Goal: Task Accomplishment & Management: Complete application form

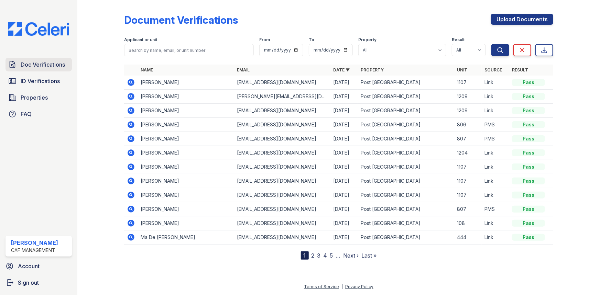
click at [42, 65] on span "Doc Verifications" at bounding box center [43, 65] width 44 height 8
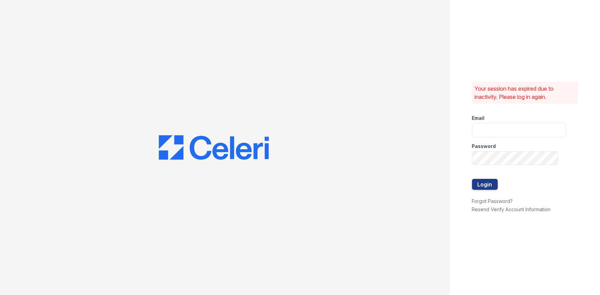
type input "[EMAIL_ADDRESS][DOMAIN_NAME]"
click at [480, 189] on button "Login" at bounding box center [485, 184] width 26 height 11
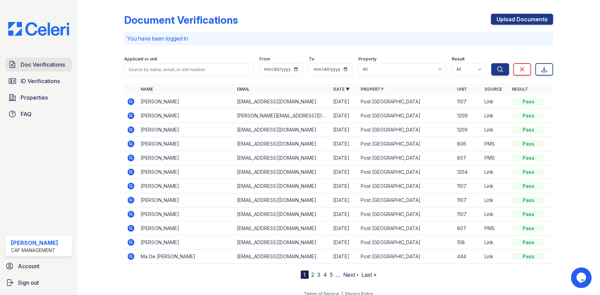
click at [36, 64] on span "Doc Verifications" at bounding box center [43, 65] width 44 height 8
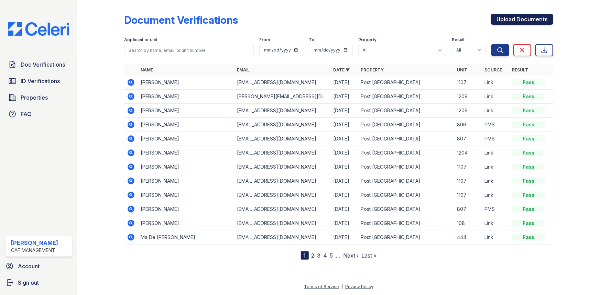
click at [504, 19] on link "Upload Documents" at bounding box center [522, 19] width 62 height 11
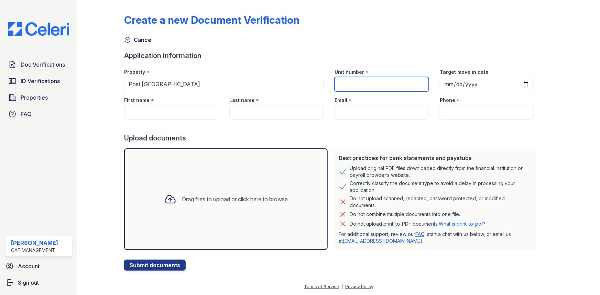
click at [377, 81] on input "Unit number" at bounding box center [382, 84] width 94 height 14
type input "1223"
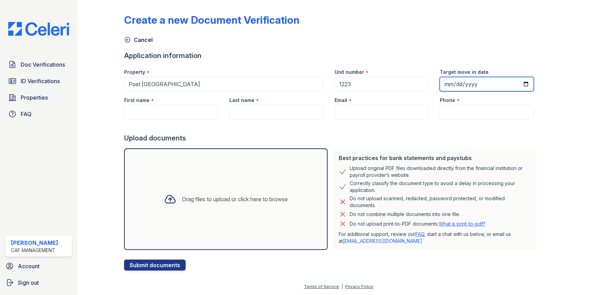
click at [477, 87] on input "Target move in date" at bounding box center [487, 84] width 94 height 14
type input "[DATE]"
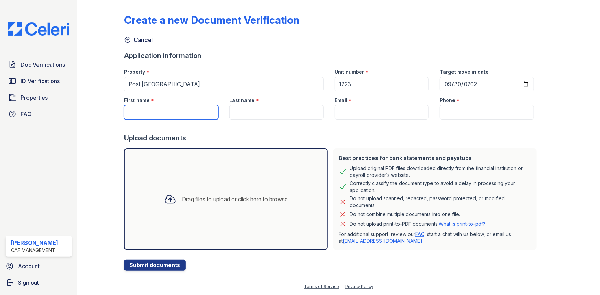
drag, startPoint x: 185, startPoint y: 116, endPoint x: 186, endPoint y: 111, distance: 5.2
click at [185, 116] on input "First name" at bounding box center [171, 112] width 94 height 14
click at [156, 116] on input "First name" at bounding box center [171, 112] width 94 height 14
paste input "[PERSON_NAME]"
type input "[PERSON_NAME]"
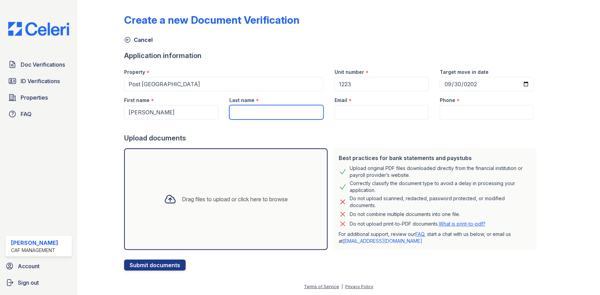
drag, startPoint x: 257, startPoint y: 112, endPoint x: 260, endPoint y: 115, distance: 3.7
click at [257, 112] on input "Last name" at bounding box center [276, 112] width 94 height 14
click at [267, 114] on input "Last name" at bounding box center [276, 112] width 94 height 14
paste input "Key"
type input "Key"
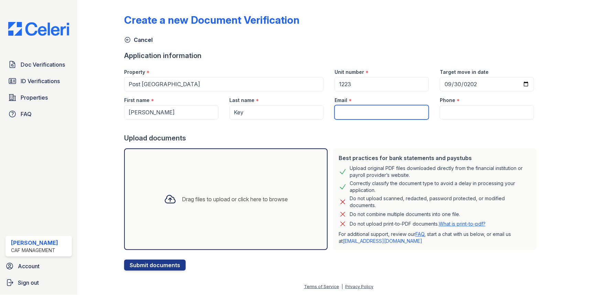
click at [361, 108] on input "Email" at bounding box center [382, 112] width 94 height 14
paste input "[EMAIL_ADDRESS][DOMAIN_NAME]"
type input "[EMAIL_ADDRESS][DOMAIN_NAME]"
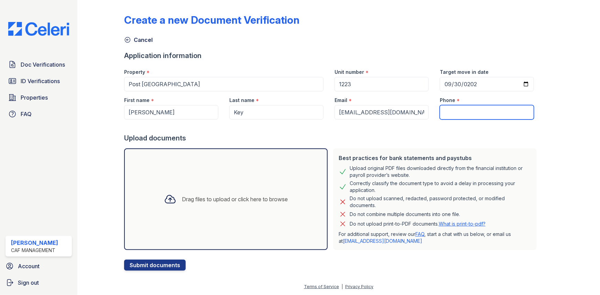
click at [465, 111] on input "Phone" at bounding box center [487, 112] width 94 height 14
click at [484, 111] on input "Phone" at bounding box center [487, 112] width 94 height 14
paste input "[PHONE_NUMBER]"
type input "[PHONE_NUMBER]"
click at [212, 211] on div "Drag files to upload or click here to browse" at bounding box center [226, 200] width 204 height 102
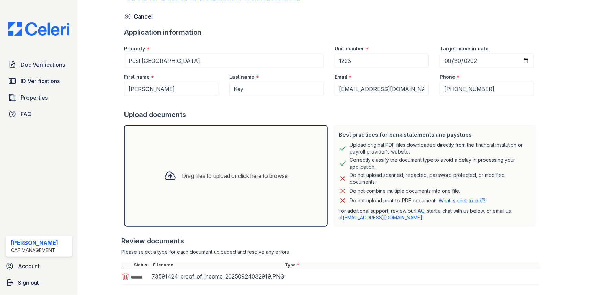
scroll to position [61, 0]
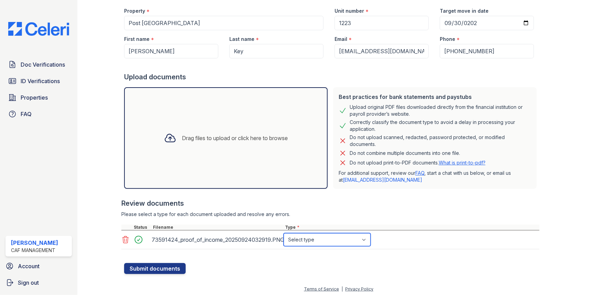
click at [344, 240] on select "Select type Paystub Bank Statement Offer Letter Tax Documents Benefit Award Let…" at bounding box center [327, 240] width 87 height 13
select select "paystub"
click at [284, 234] on select "Select type Paystub Bank Statement Offer Letter Tax Documents Benefit Award Let…" at bounding box center [327, 240] width 87 height 13
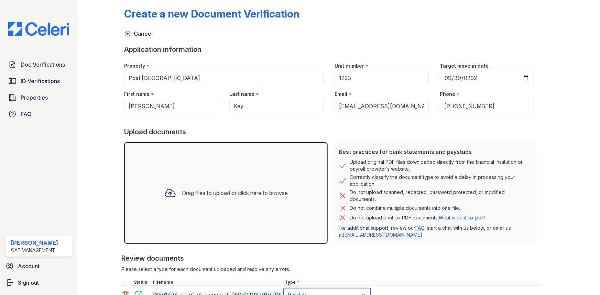
scroll to position [0, 0]
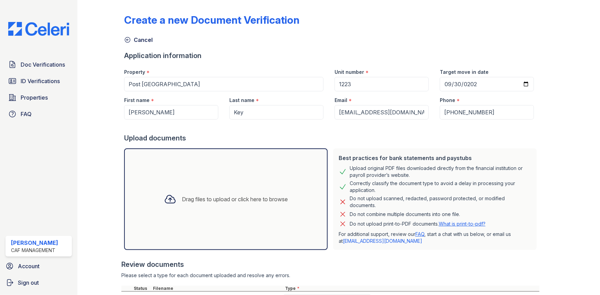
click at [228, 187] on div "Drag files to upload or click here to browse" at bounding box center [226, 200] width 204 height 102
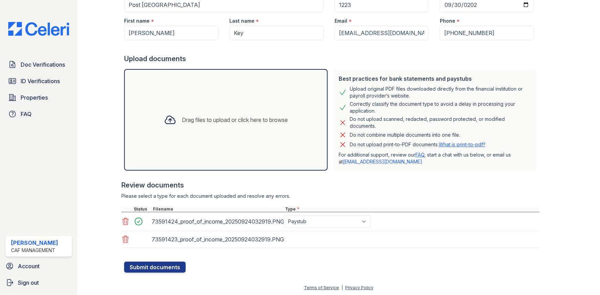
scroll to position [80, 0]
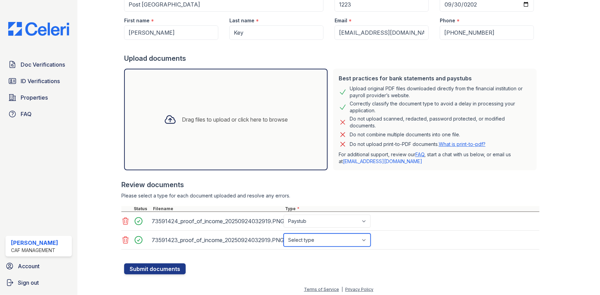
click at [333, 241] on select "Select type Paystub Bank Statement Offer Letter Tax Documents Benefit Award Let…" at bounding box center [327, 240] width 87 height 13
select select "paystub"
click at [284, 234] on select "Select type Paystub Bank Statement Offer Letter Tax Documents Benefit Award Let…" at bounding box center [327, 240] width 87 height 13
click at [250, 120] on div "Drag files to upload or click here to browse" at bounding box center [235, 120] width 106 height 8
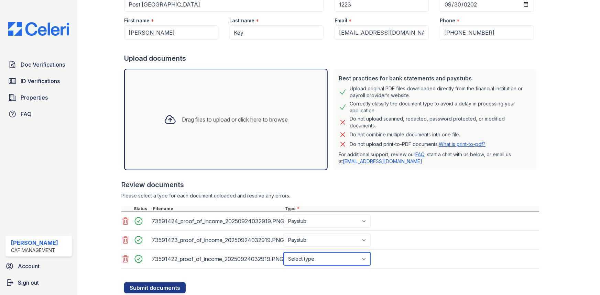
click at [323, 259] on select "Select type Paystub Bank Statement Offer Letter Tax Documents Benefit Award Let…" at bounding box center [327, 259] width 87 height 13
select select "paystub"
click at [284, 253] on select "Select type Paystub Bank Statement Offer Letter Tax Documents Benefit Award Let…" at bounding box center [327, 259] width 87 height 13
click at [253, 124] on div "Drag files to upload or click here to browse" at bounding box center [226, 119] width 135 height 23
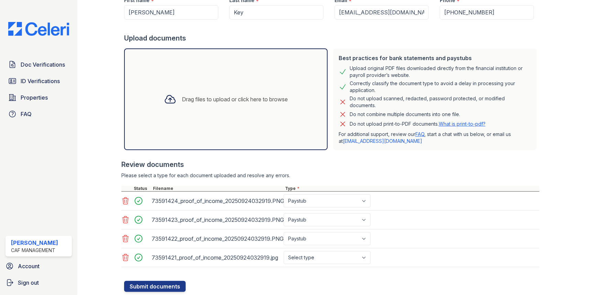
scroll to position [111, 0]
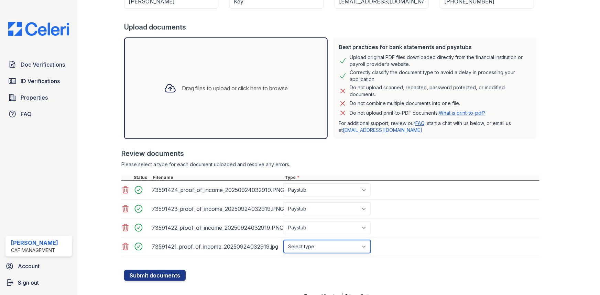
click at [348, 250] on select "Select type Paystub Bank Statement Offer Letter Tax Documents Benefit Award Let…" at bounding box center [327, 246] width 87 height 13
select select "paystub"
click at [284, 240] on select "Select type Paystub Bank Statement Offer Letter Tax Documents Benefit Award Let…" at bounding box center [327, 246] width 87 height 13
click at [164, 274] on button "Submit documents" at bounding box center [155, 275] width 62 height 11
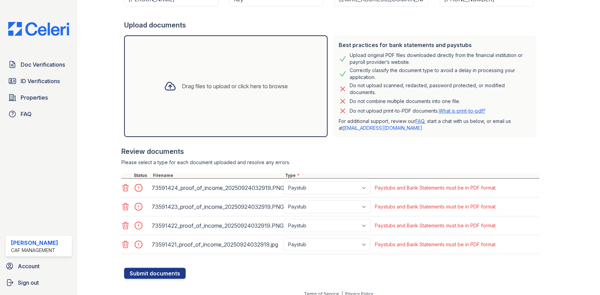
scroll to position [139, 0]
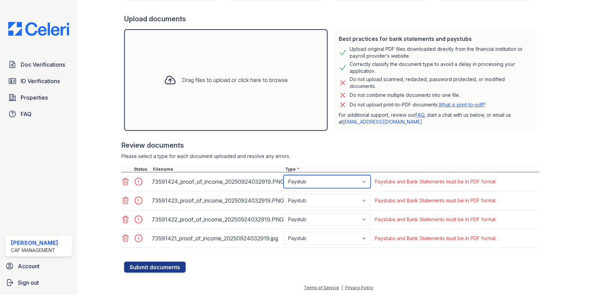
click at [332, 184] on select "Paystub Bank Statement Offer Letter Tax Documents Benefit Award Letter Investme…" at bounding box center [327, 181] width 87 height 13
click at [284, 175] on select "Paystub Bank Statement Offer Letter Tax Documents Benefit Award Letter Investme…" at bounding box center [327, 181] width 87 height 13
click at [447, 284] on div "Terms of Service | Privacy Policy" at bounding box center [338, 290] width 501 height 12
drag, startPoint x: 34, startPoint y: 98, endPoint x: 31, endPoint y: 99, distance: 3.7
click at [34, 98] on span "Properties" at bounding box center [34, 98] width 27 height 8
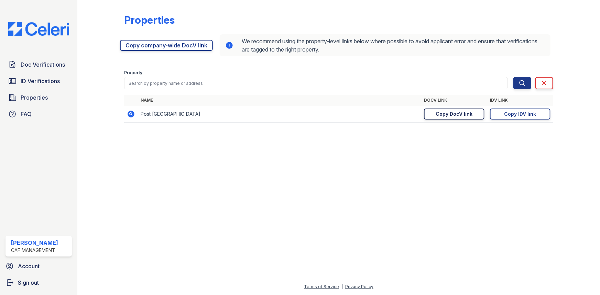
click at [467, 117] on div "Copy DocV link" at bounding box center [454, 114] width 37 height 7
click at [56, 68] on span "Doc Verifications" at bounding box center [43, 65] width 44 height 8
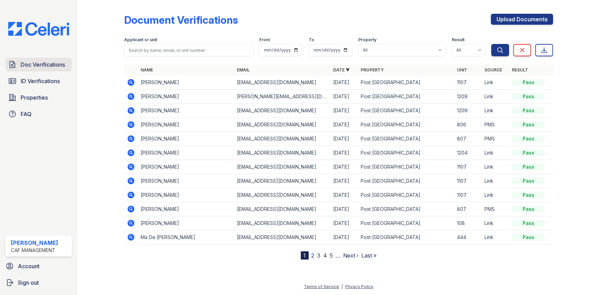
click at [54, 62] on span "Doc Verifications" at bounding box center [43, 65] width 44 height 8
